Goal: Task Accomplishment & Management: Manage account settings

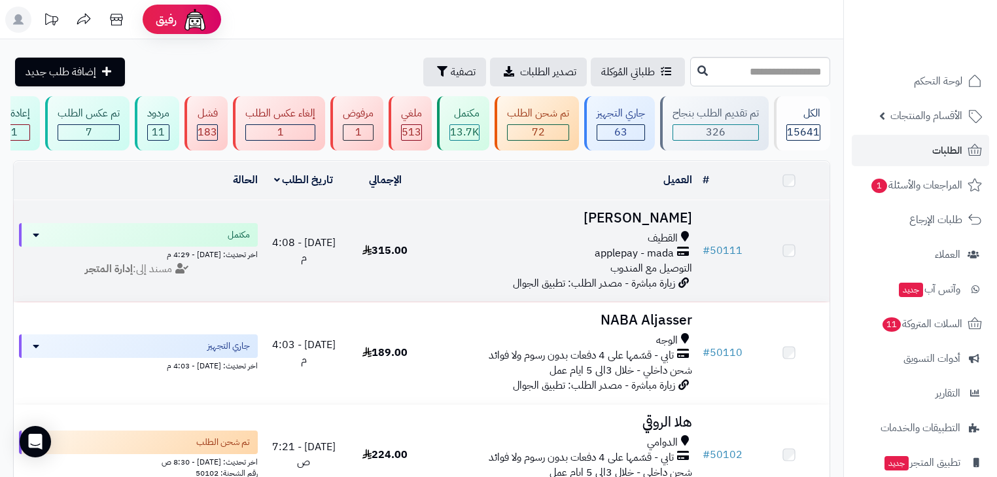
scroll to position [105, 0]
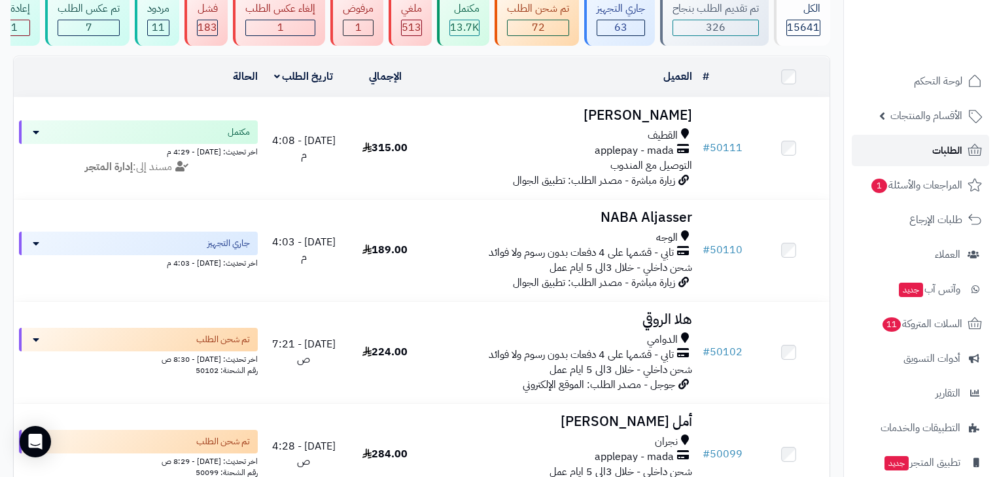
click at [943, 147] on span "الطلبات" at bounding box center [947, 150] width 30 height 18
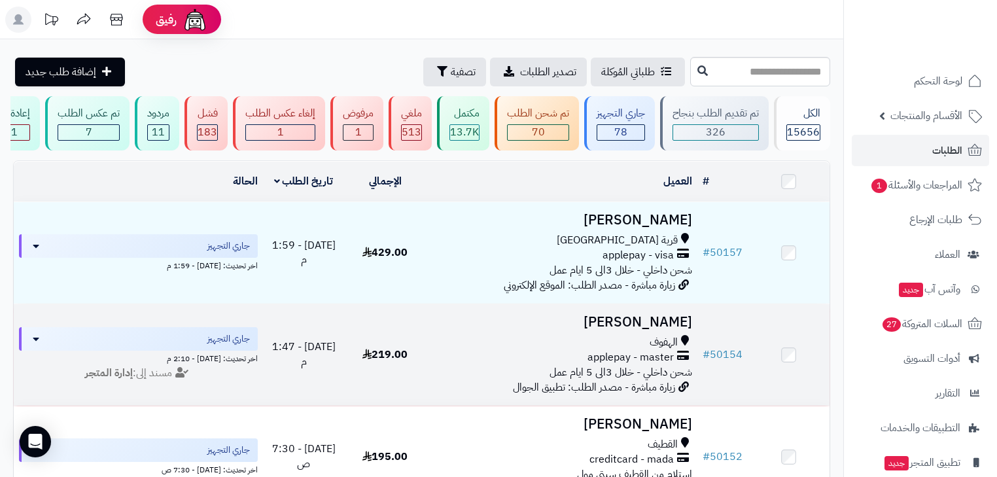
click at [646, 343] on div "الهفوف" at bounding box center [561, 342] width 261 height 15
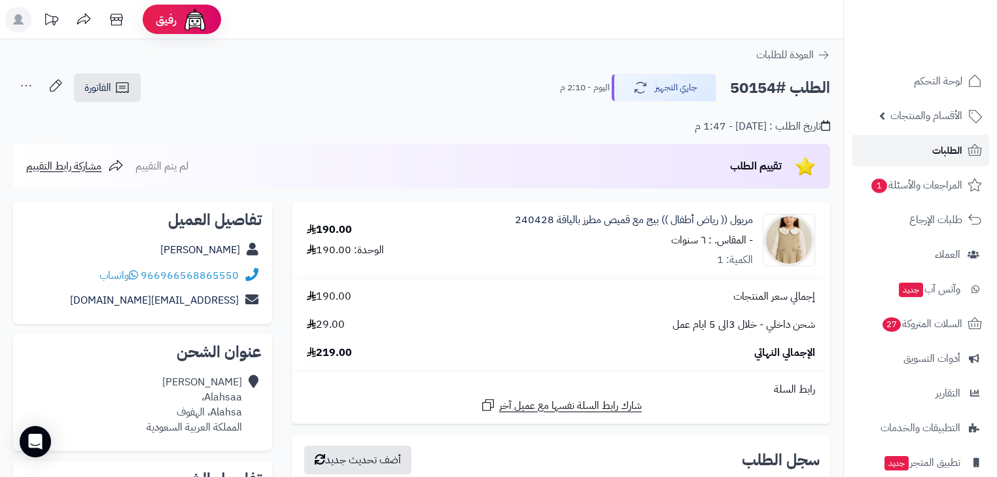
click at [926, 149] on link "الطلبات" at bounding box center [920, 150] width 137 height 31
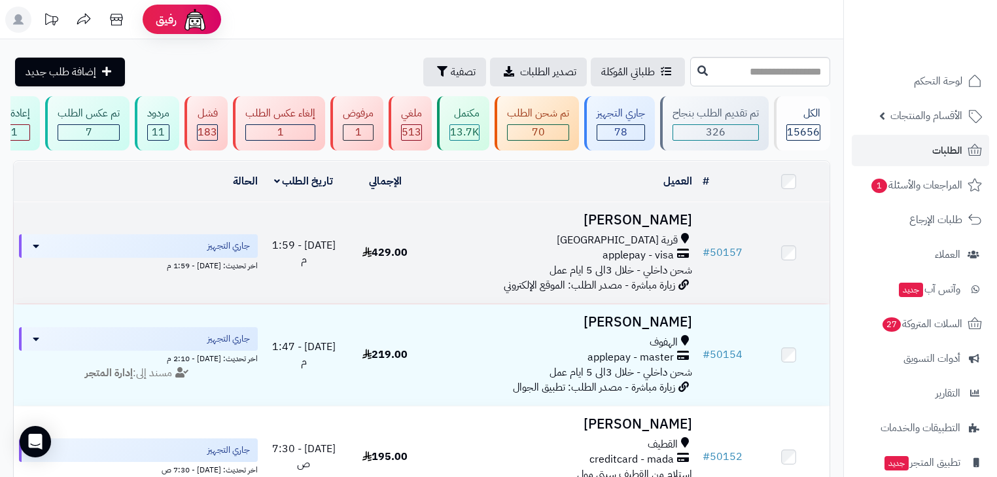
click at [659, 227] on h3 "[PERSON_NAME]" at bounding box center [561, 220] width 261 height 15
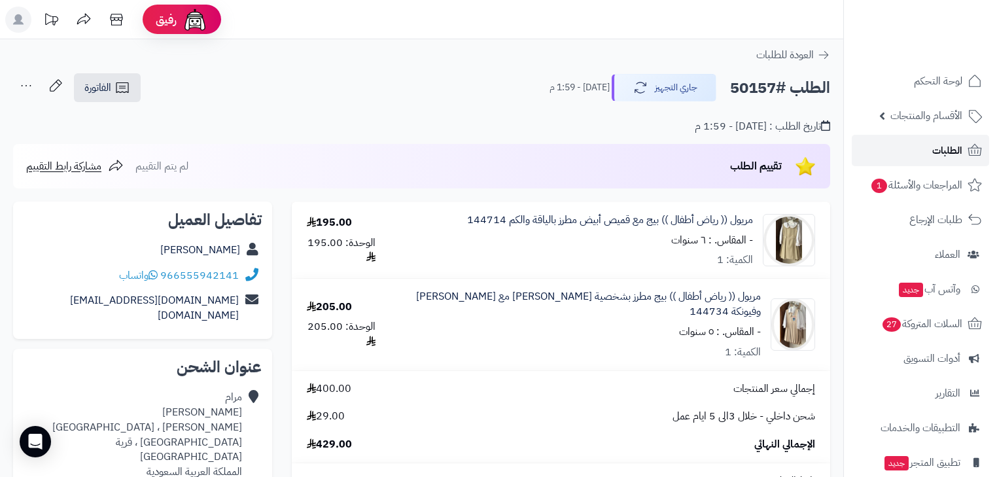
click at [929, 152] on link "الطلبات" at bounding box center [920, 150] width 137 height 31
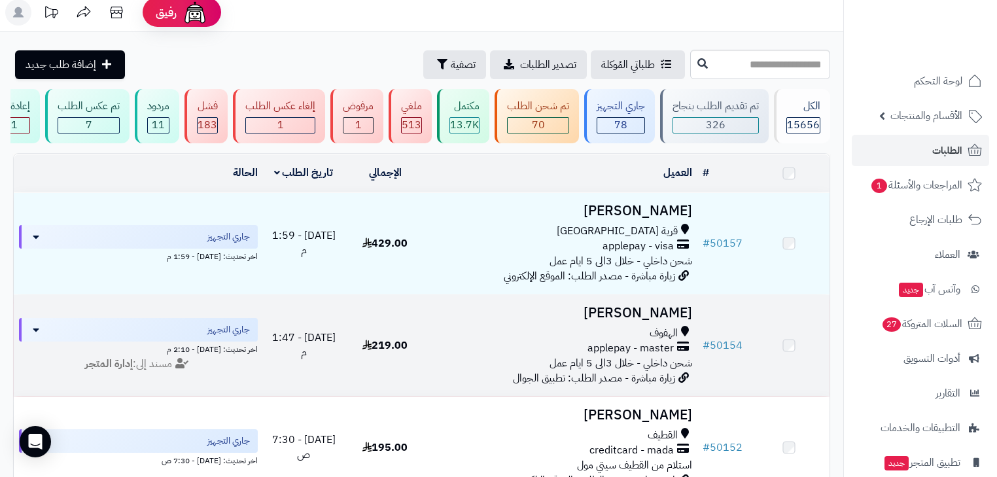
scroll to position [105, 0]
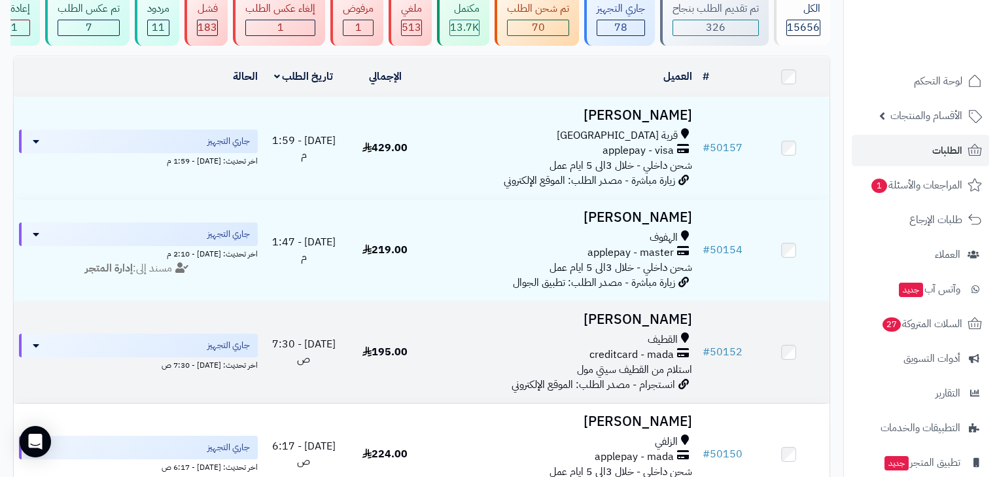
click at [629, 327] on h3 "[PERSON_NAME]" at bounding box center [561, 319] width 261 height 15
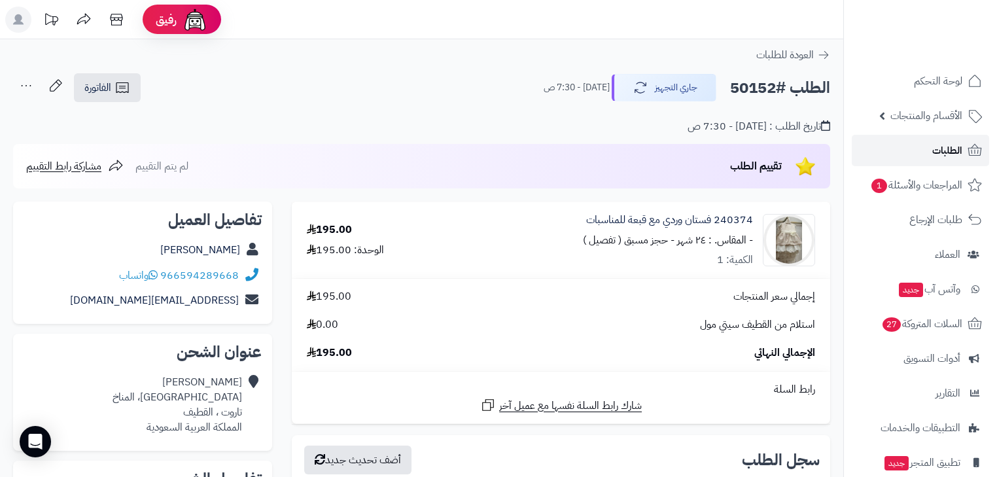
click at [934, 147] on span "الطلبات" at bounding box center [947, 150] width 30 height 18
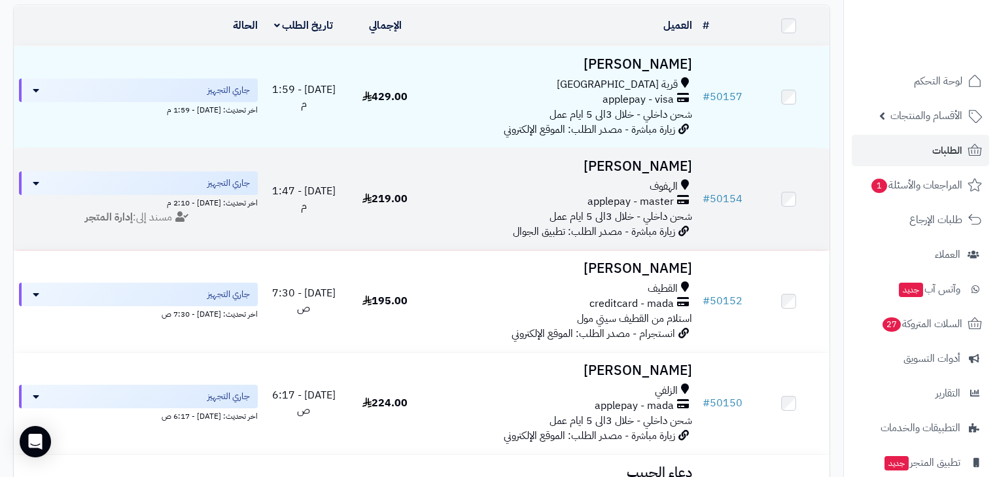
scroll to position [157, 0]
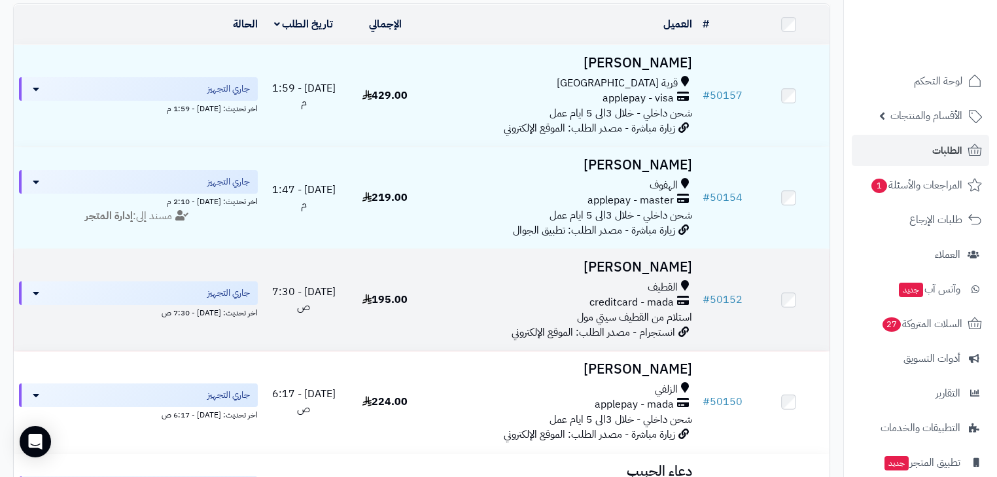
click at [665, 275] on h3 "[PERSON_NAME]" at bounding box center [561, 267] width 261 height 15
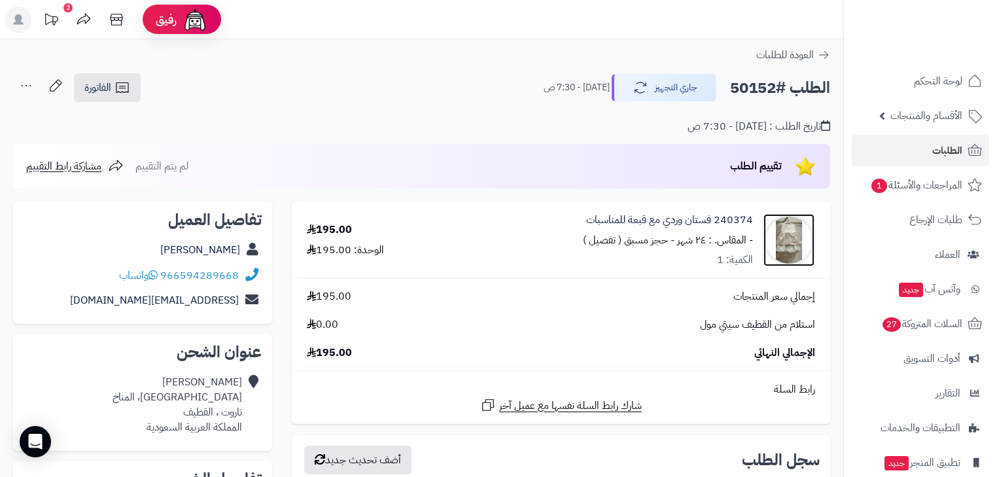
click at [790, 241] on img at bounding box center [789, 240] width 51 height 52
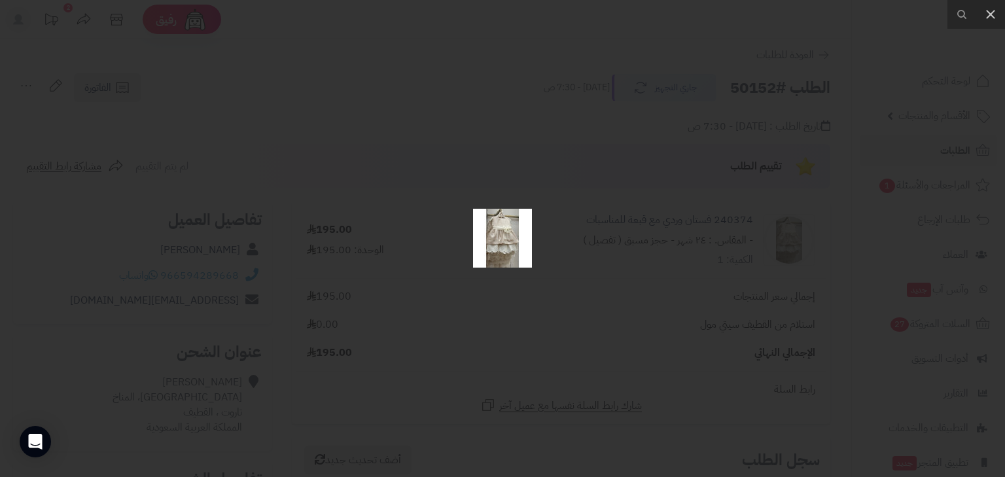
click at [502, 243] on img at bounding box center [502, 238] width 59 height 59
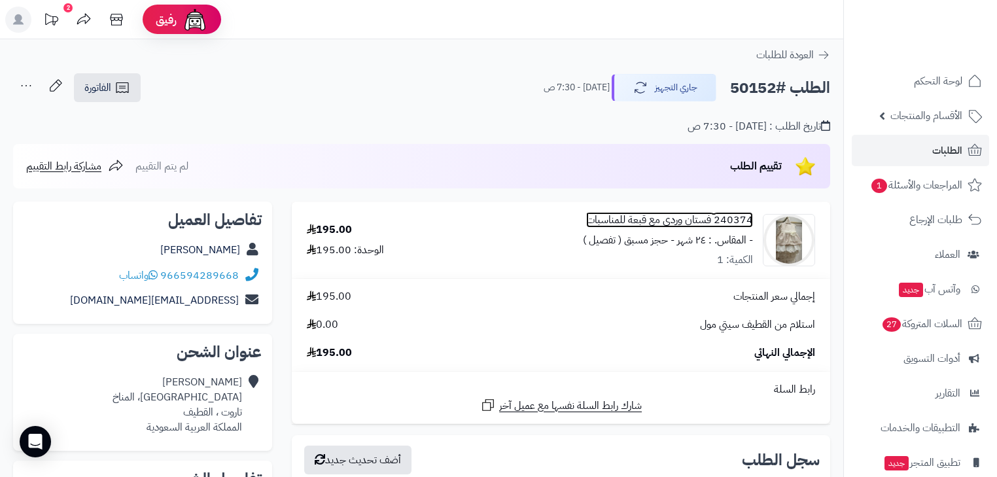
click at [671, 222] on link "240374 فستان وردي مع قبعة للمناسبات" at bounding box center [669, 220] width 167 height 15
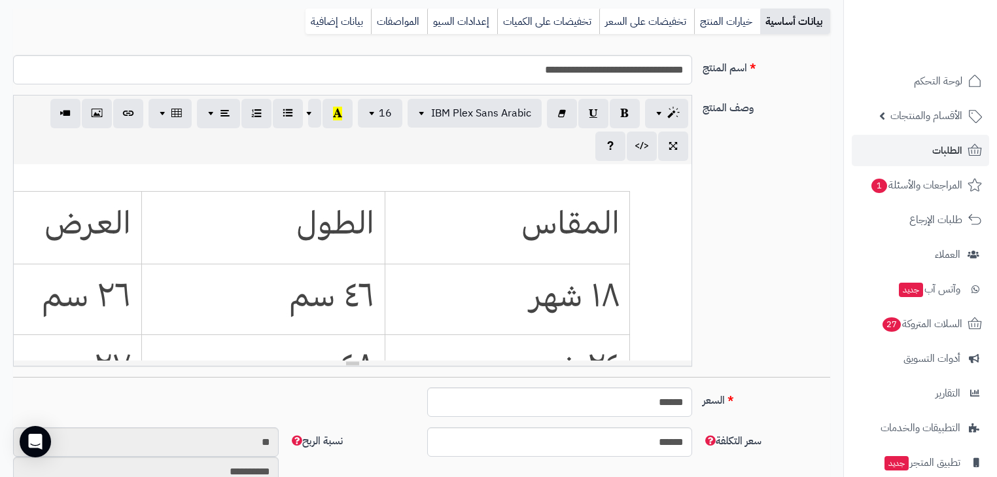
scroll to position [238, 0]
